Goal: Book appointment/travel/reservation

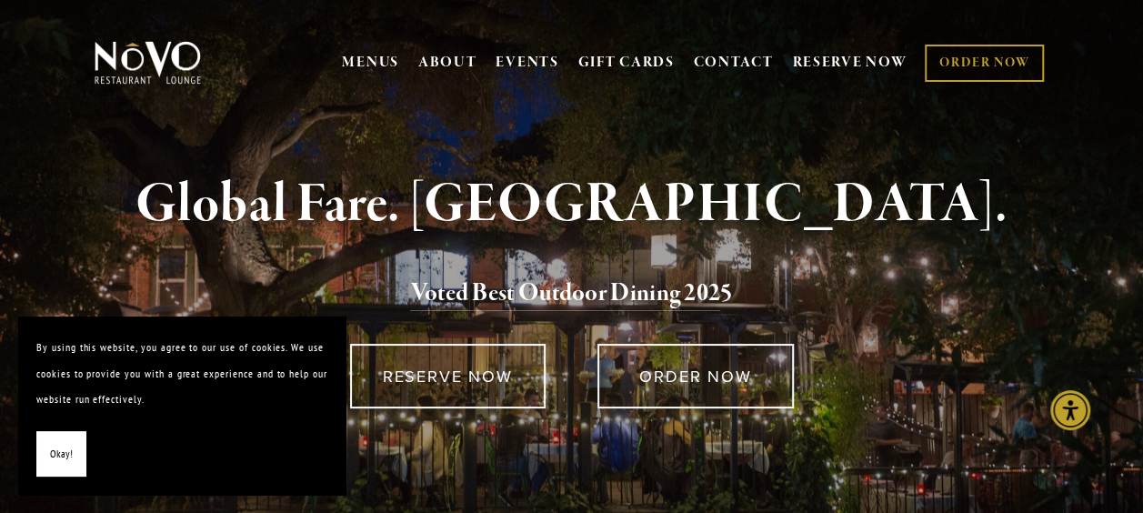
click at [62, 451] on span "Okay!" at bounding box center [61, 454] width 23 height 26
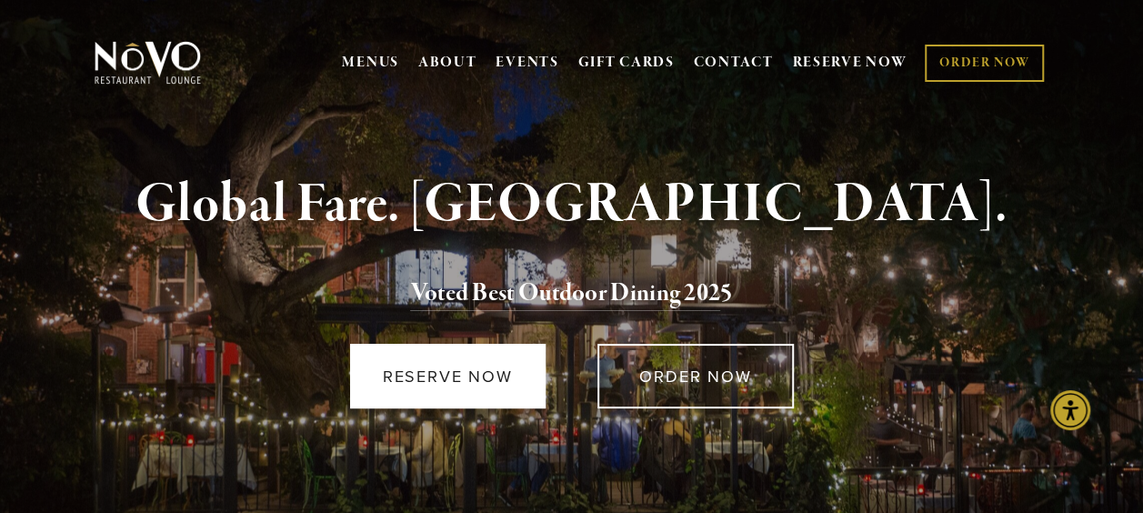
click at [471, 380] on link "RESERVE NOW" at bounding box center [448, 376] width 196 height 65
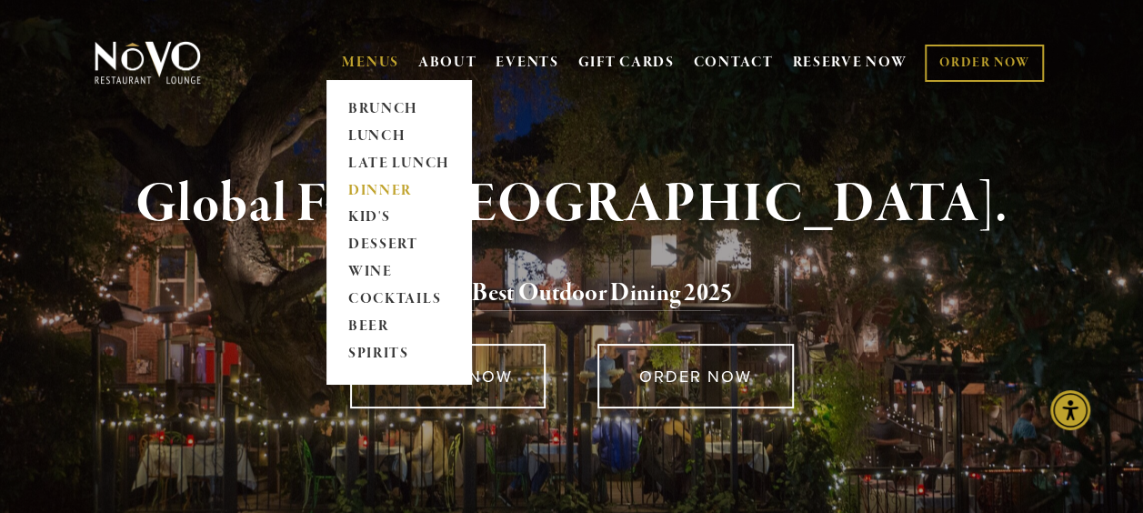
click at [371, 194] on link "DINNER" at bounding box center [399, 190] width 114 height 27
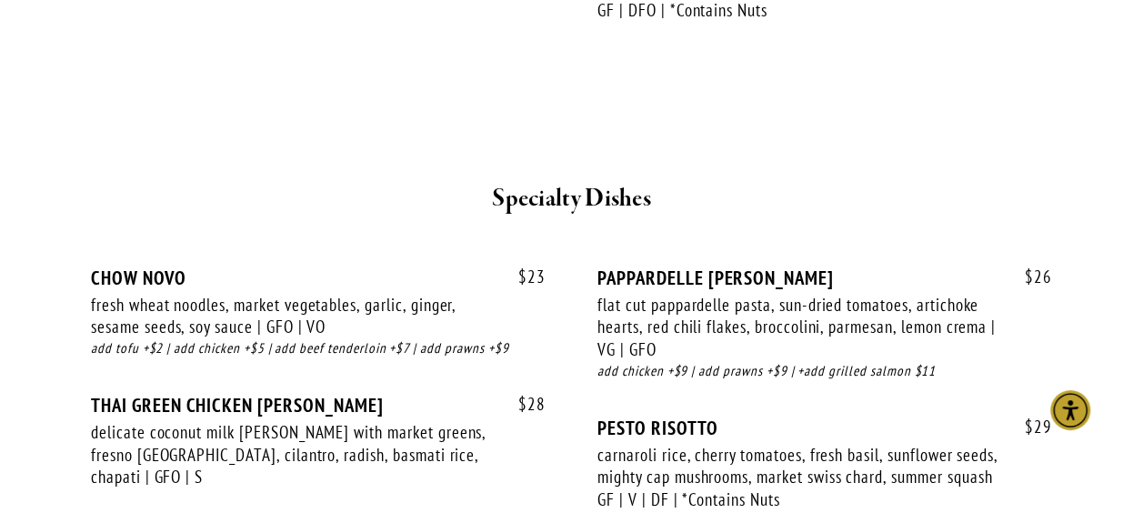
scroll to position [2699, 0]
